Goal: Transaction & Acquisition: Purchase product/service

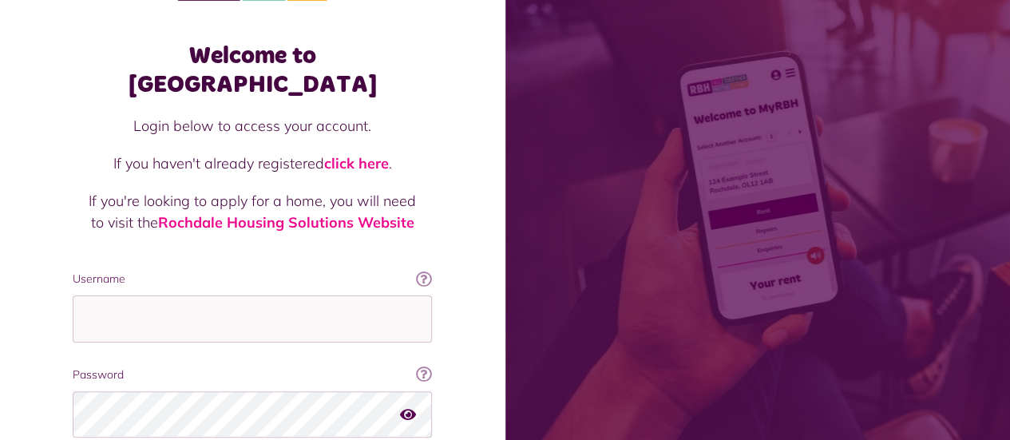
scroll to position [80, 0]
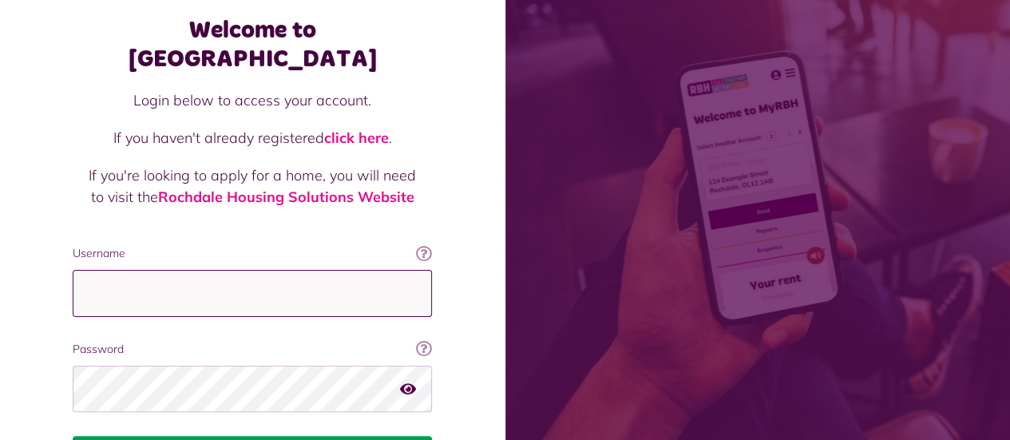
type input "**********"
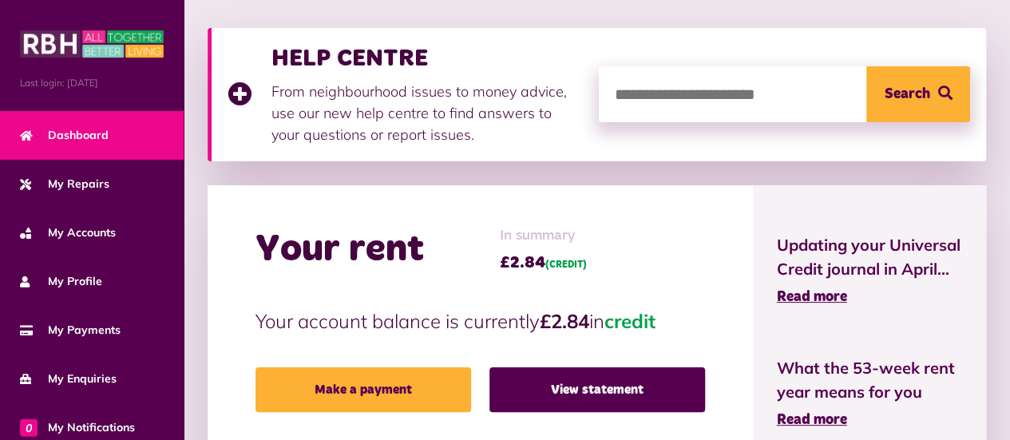
scroll to position [239, 0]
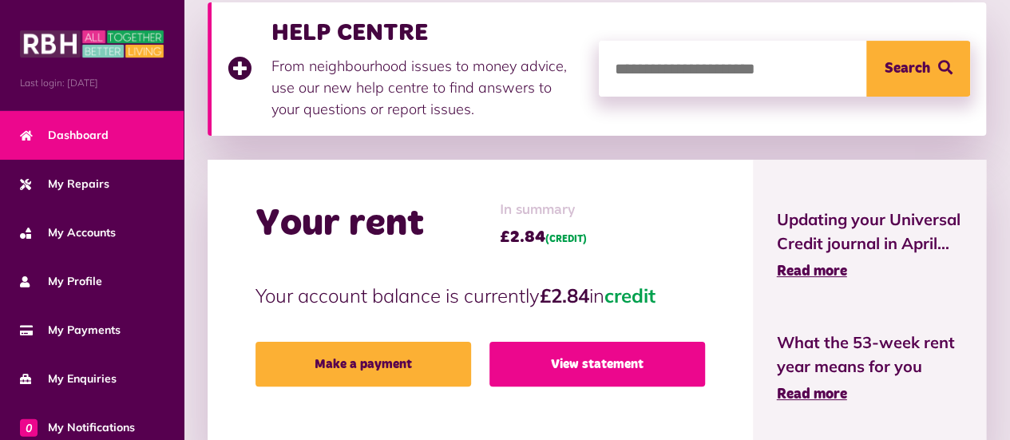
click at [600, 362] on link "View statement" at bounding box center [597, 364] width 216 height 45
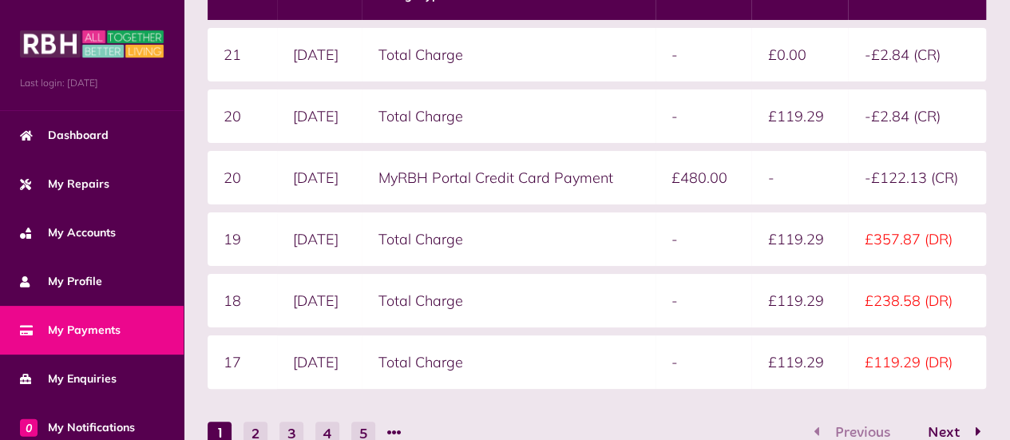
scroll to position [492, 0]
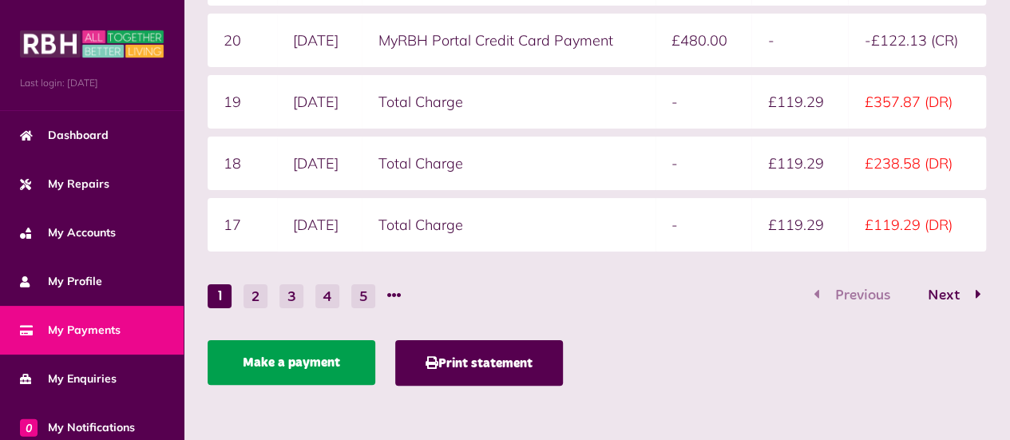
click at [318, 360] on link "Make a payment" at bounding box center [292, 362] width 168 height 45
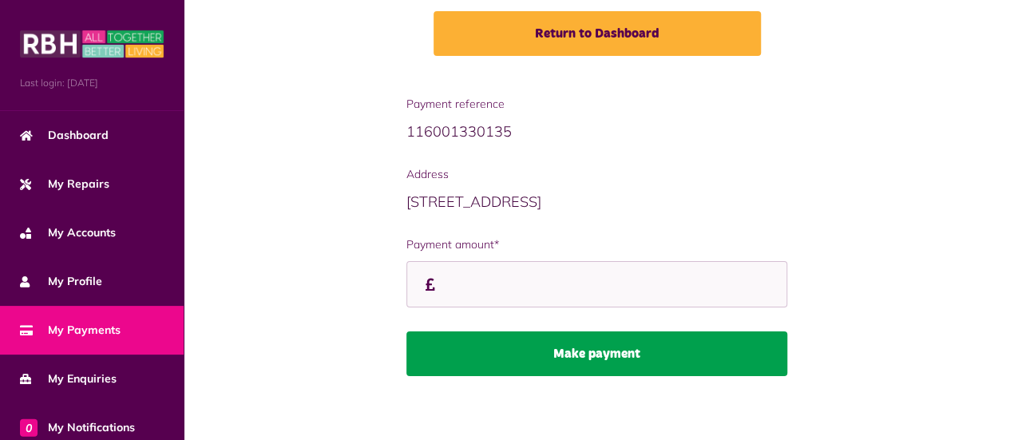
scroll to position [259, 0]
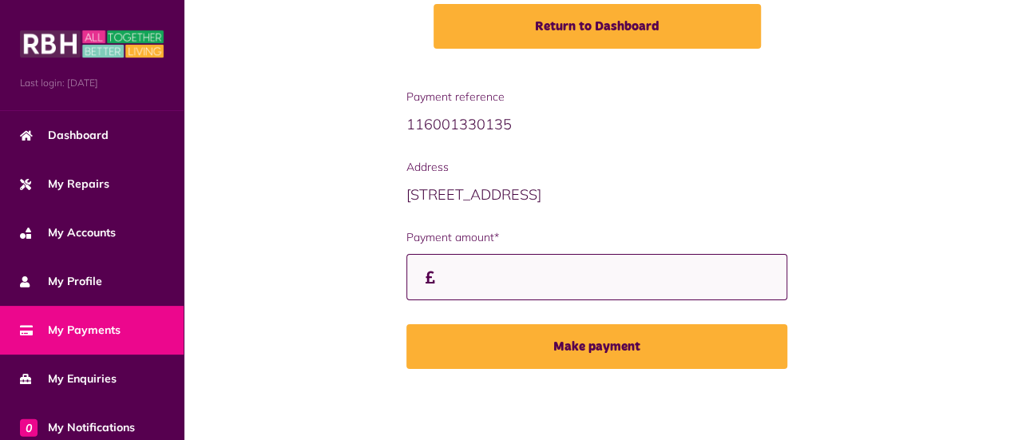
click at [470, 281] on input "Payment amount*" at bounding box center [597, 277] width 382 height 47
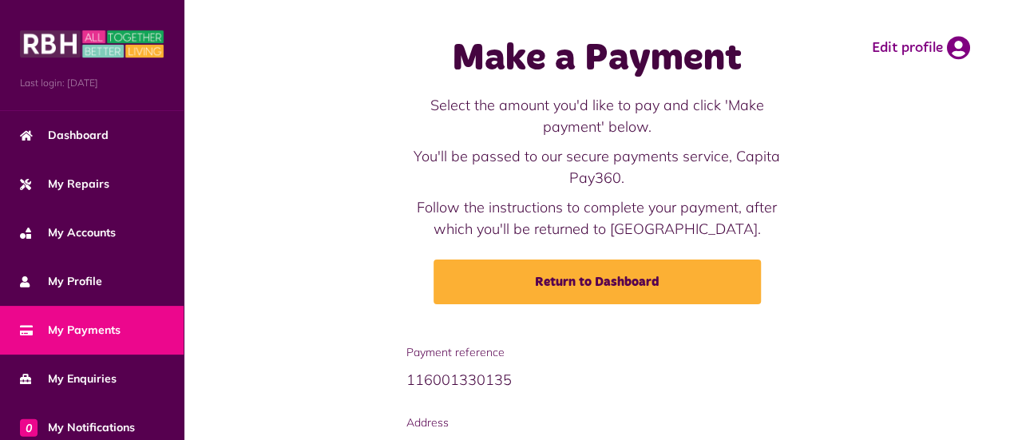
scroll to position [0, 0]
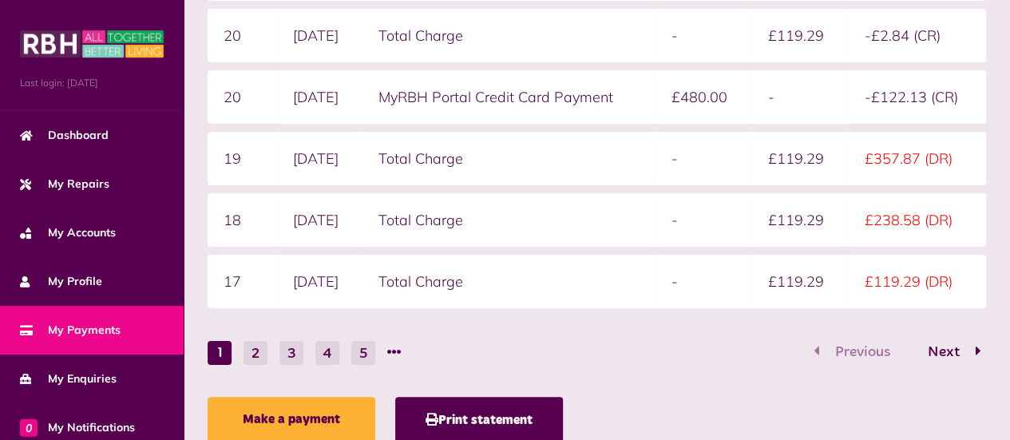
scroll to position [116, 0]
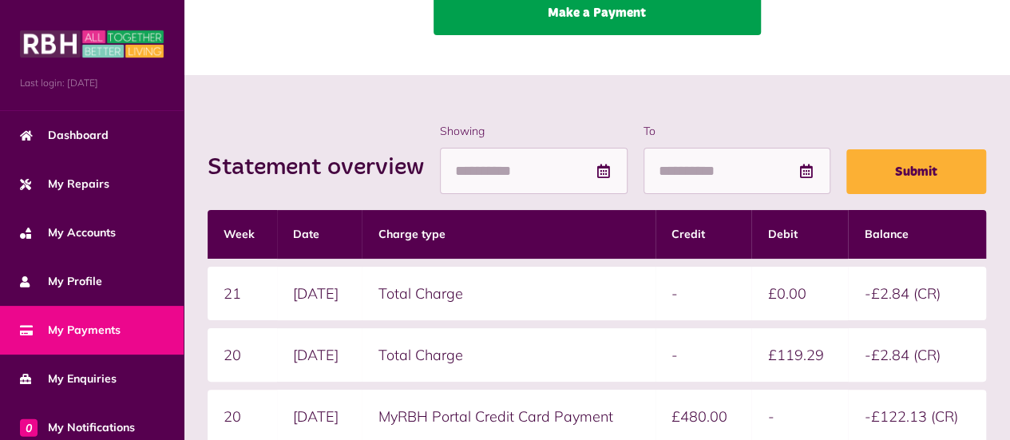
click at [642, 10] on link "Make a Payment" at bounding box center [596, 12] width 327 height 45
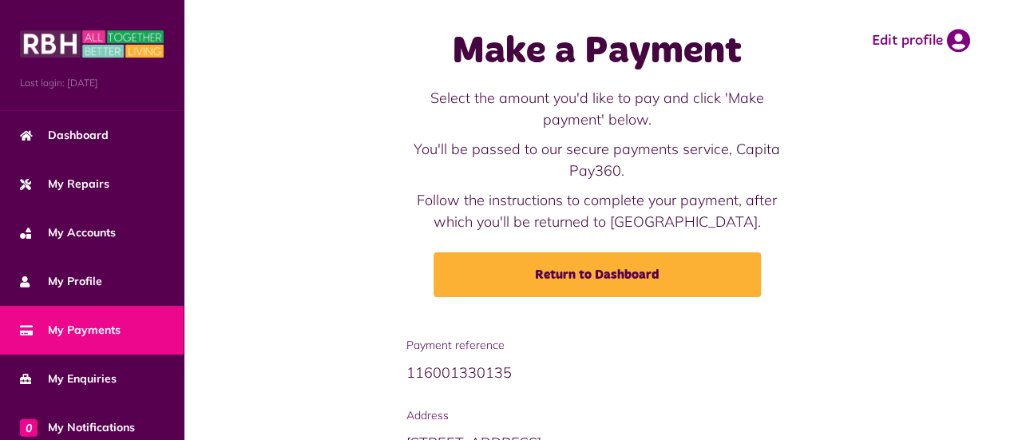
scroll to position [259, 0]
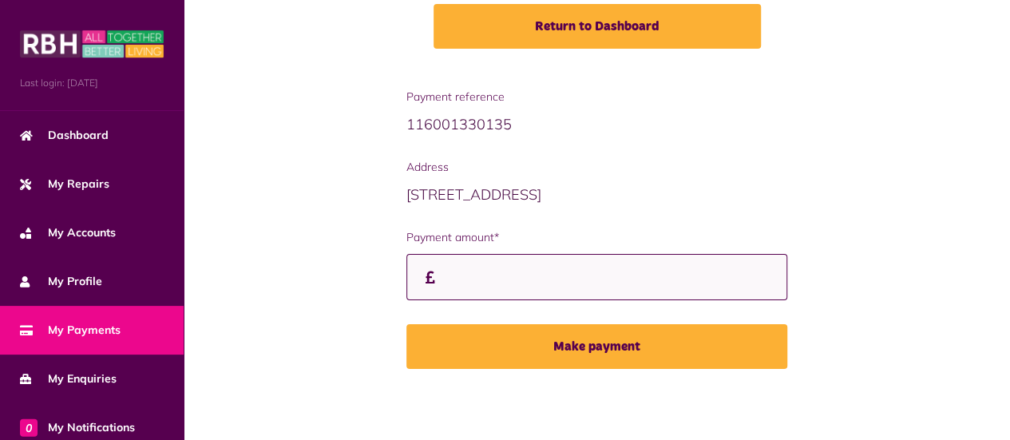
drag, startPoint x: 507, startPoint y: 268, endPoint x: 552, endPoint y: 234, distance: 56.4
click at [517, 269] on input "Payment amount*" at bounding box center [597, 277] width 382 height 47
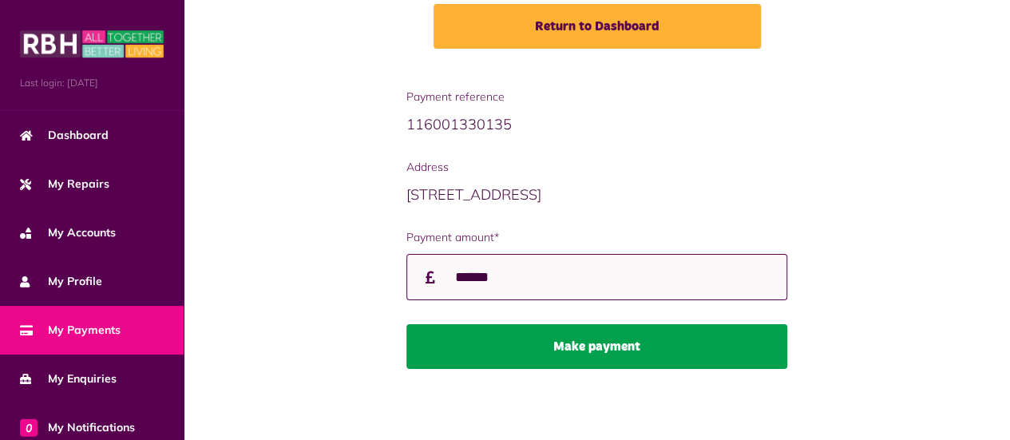
type input "******"
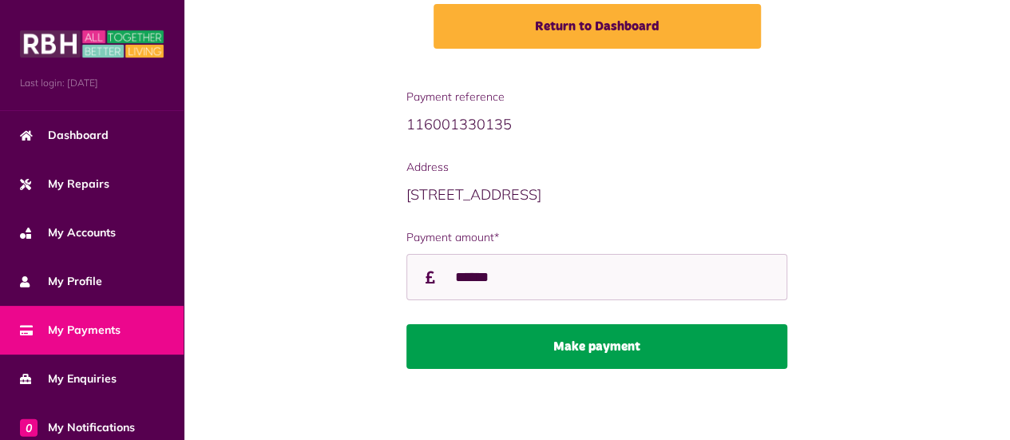
click at [556, 350] on button "Make payment" at bounding box center [597, 346] width 382 height 45
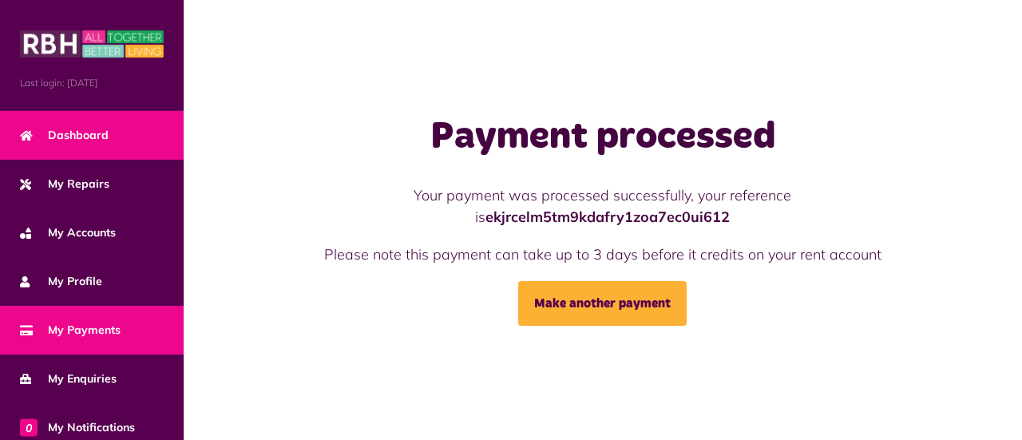
click at [97, 129] on span "Dashboard" at bounding box center [64, 135] width 89 height 17
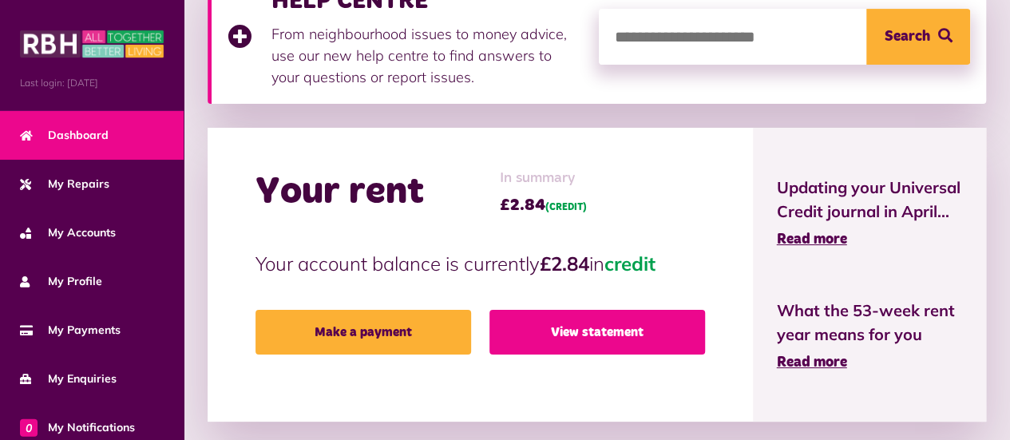
scroll to position [319, 0]
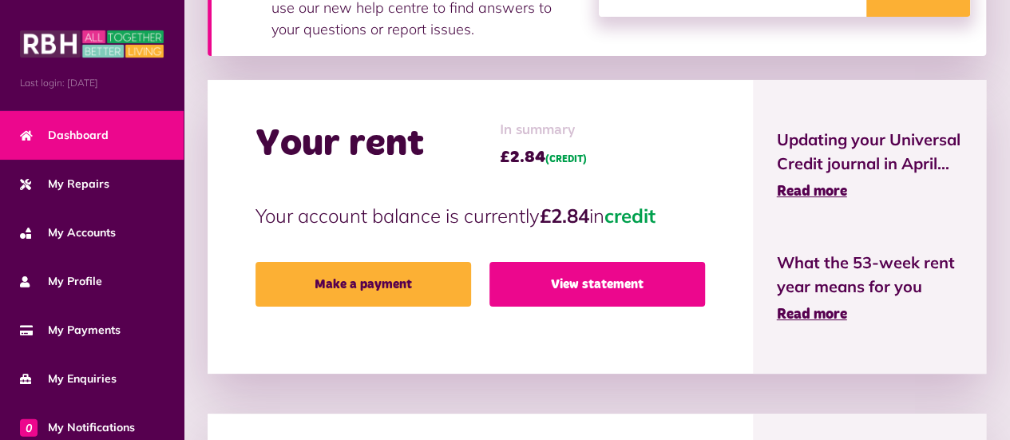
click at [603, 286] on link "View statement" at bounding box center [597, 284] width 216 height 45
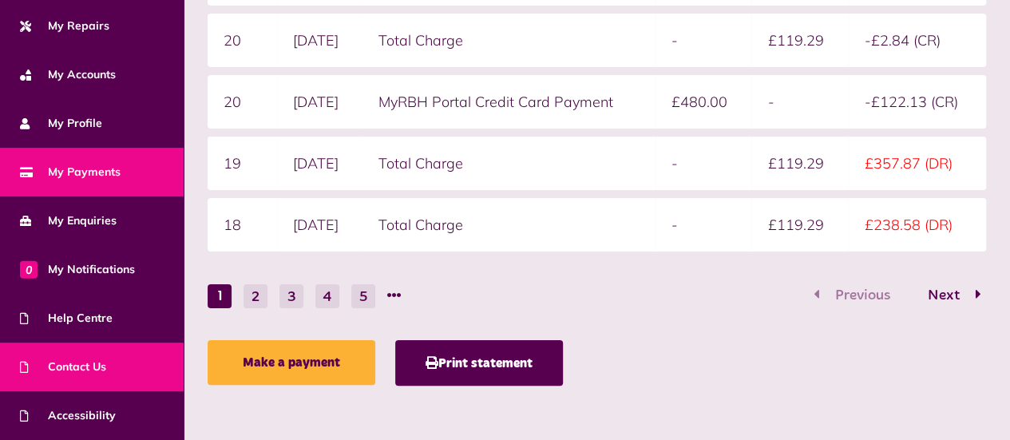
scroll to position [204, 0]
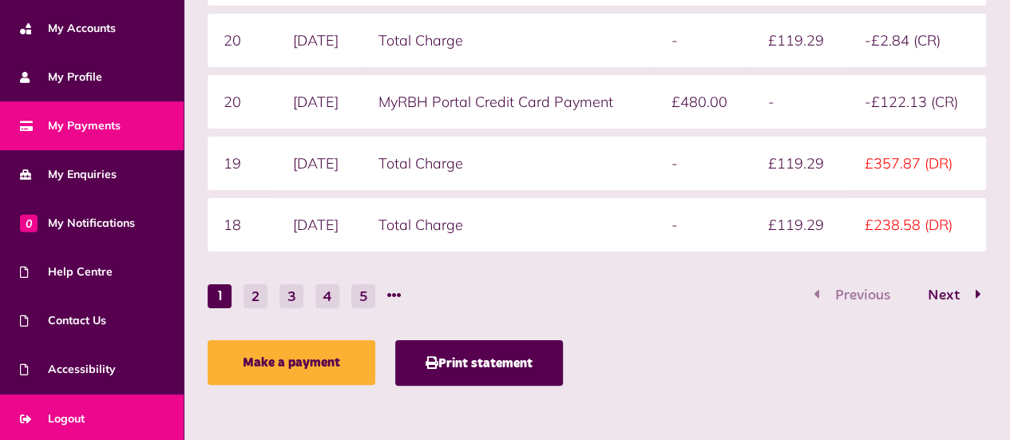
click at [72, 410] on span "Logout" at bounding box center [52, 418] width 65 height 17
